Goal: Task Accomplishment & Management: Use online tool/utility

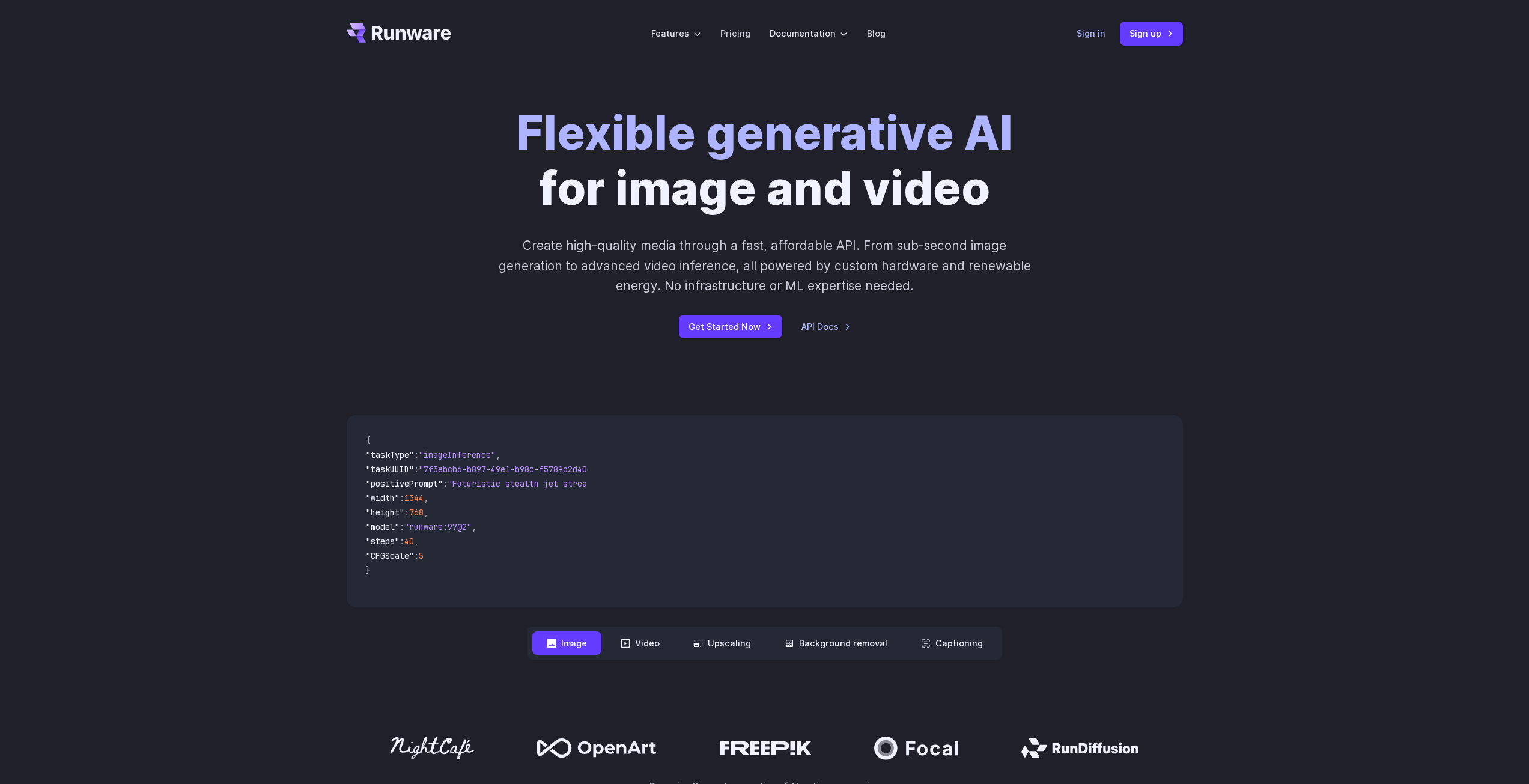
click at [1087, 35] on link "Sign in" at bounding box center [1091, 34] width 29 height 14
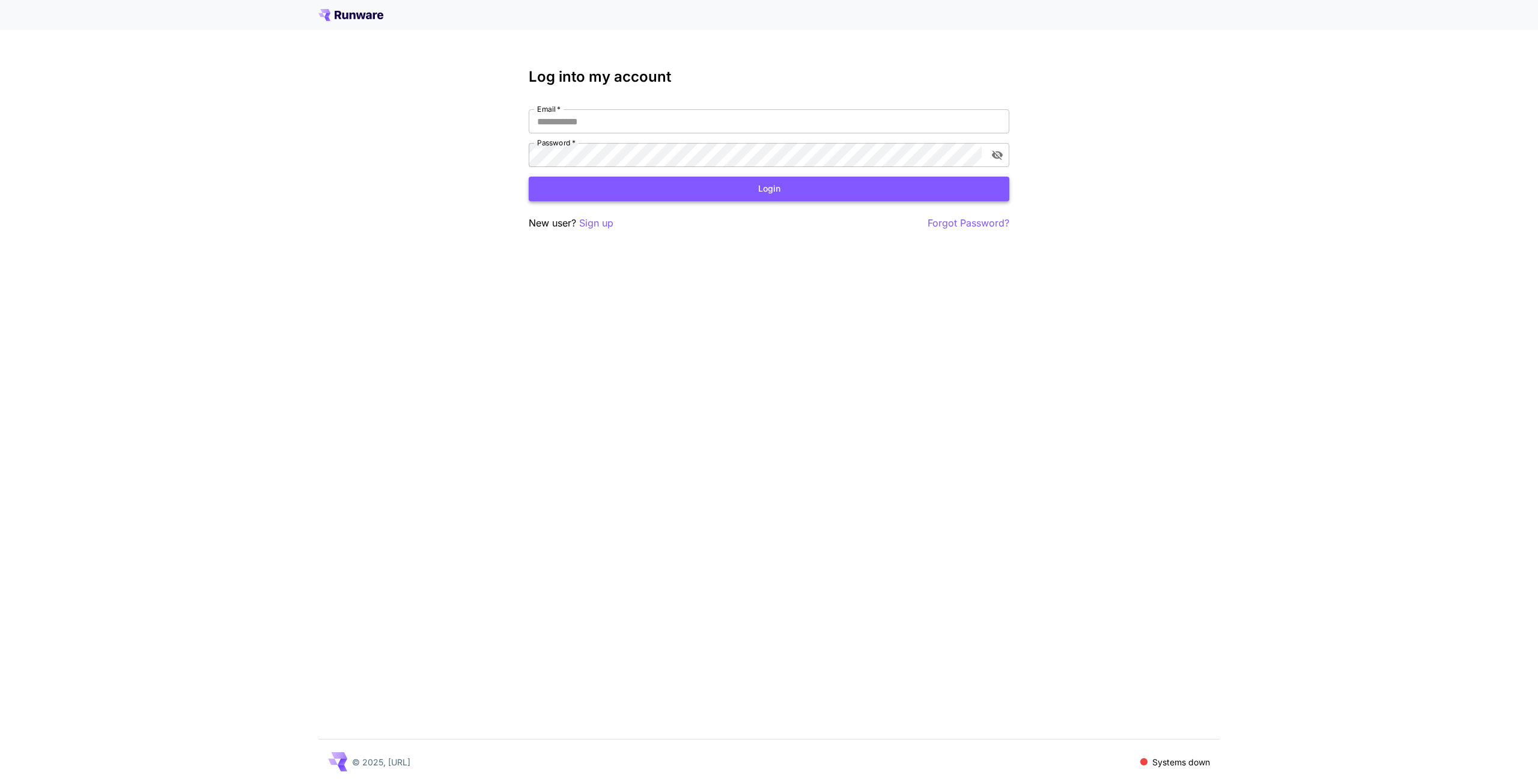
type input "**********"
click at [591, 187] on button "Login" at bounding box center [769, 189] width 481 height 24
